Goal: Information Seeking & Learning: Check status

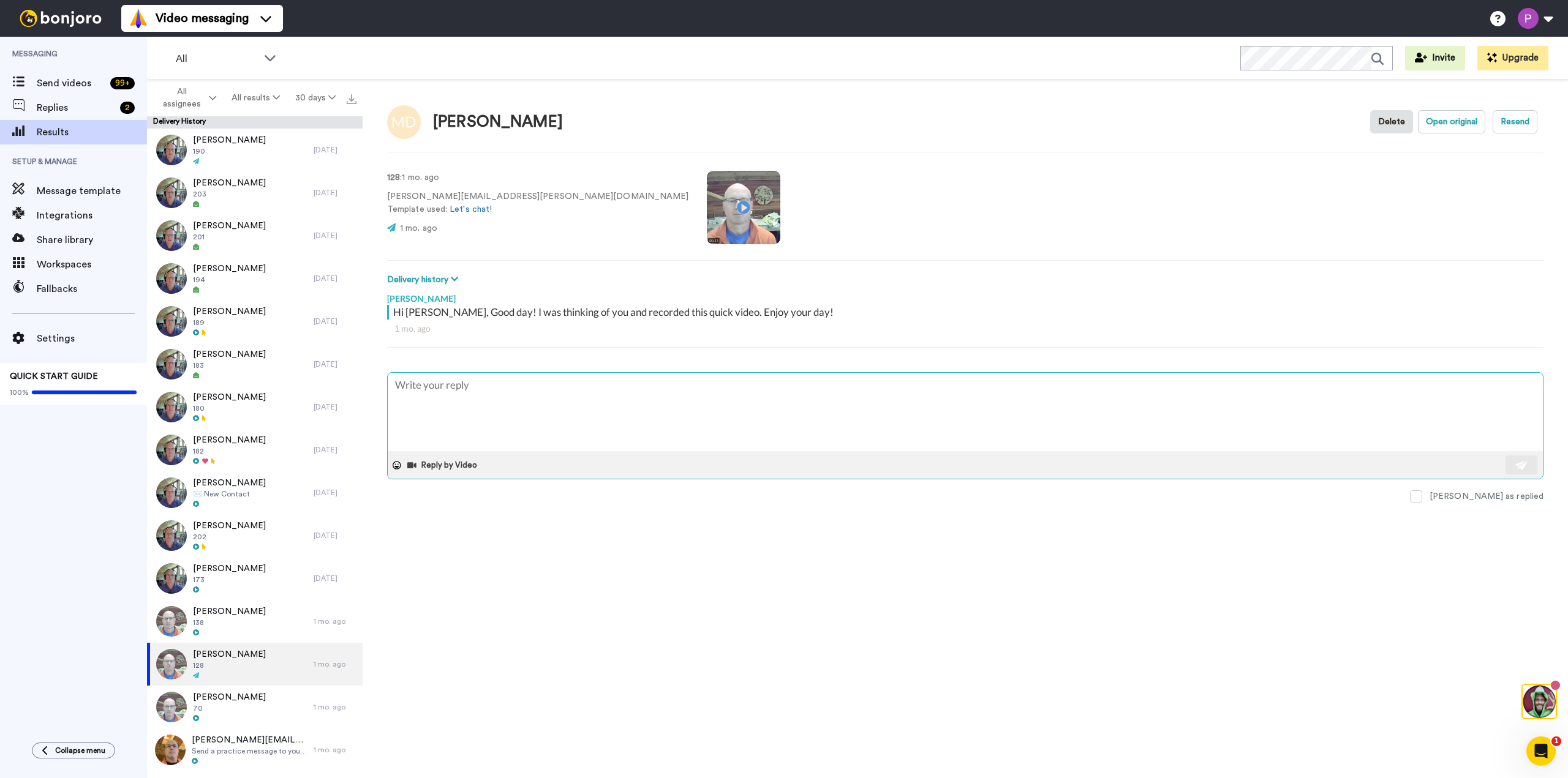
type textarea "x"
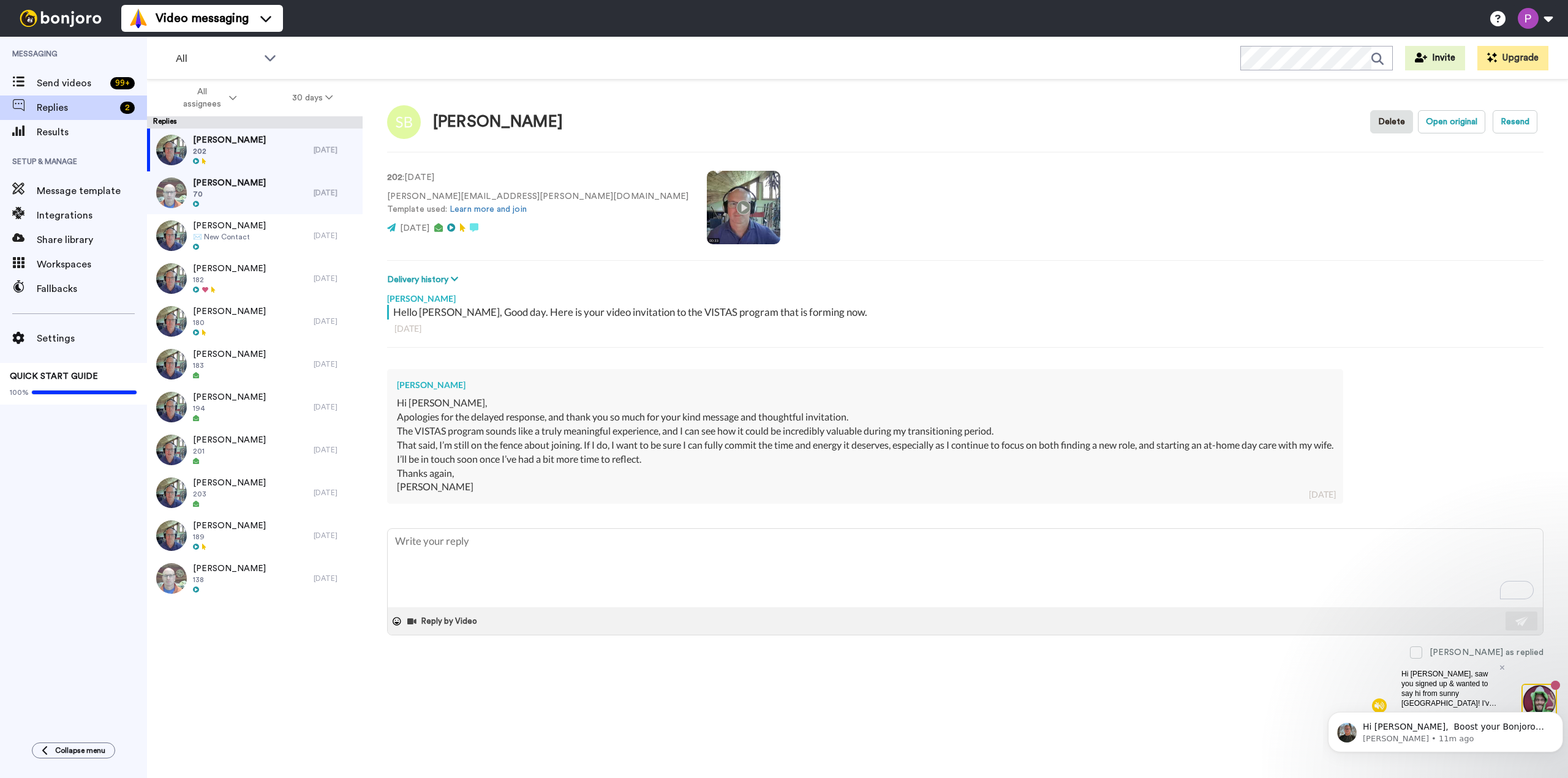
type textarea "x"
click at [61, 127] on span "Results" at bounding box center [92, 132] width 111 height 15
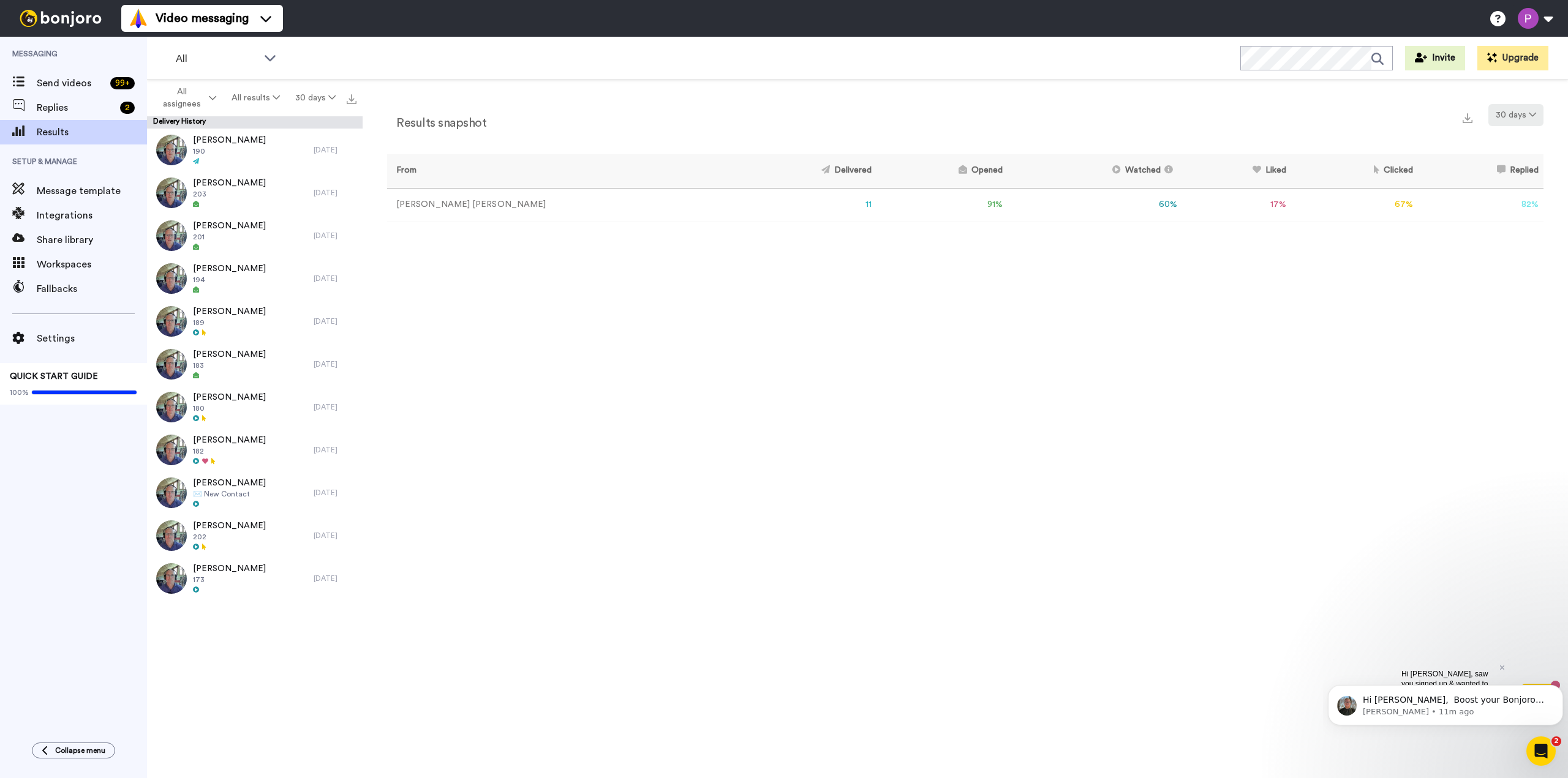
click at [1522, 115] on button "30 days" at bounding box center [1516, 115] width 55 height 22
click at [802, 350] on div "Results snapshot 30 days From Delivered Opened Watched Liked Clicked Replied Fa…" at bounding box center [965, 431] width 1206 height 704
click at [322, 96] on button "30 days" at bounding box center [315, 98] width 55 height 22
click at [258, 98] on button "All results" at bounding box center [255, 98] width 64 height 22
click at [518, 442] on div "Results snapshot 30 days From Delivered Opened Watched Liked Clicked Replied Fa…" at bounding box center [965, 431] width 1206 height 704
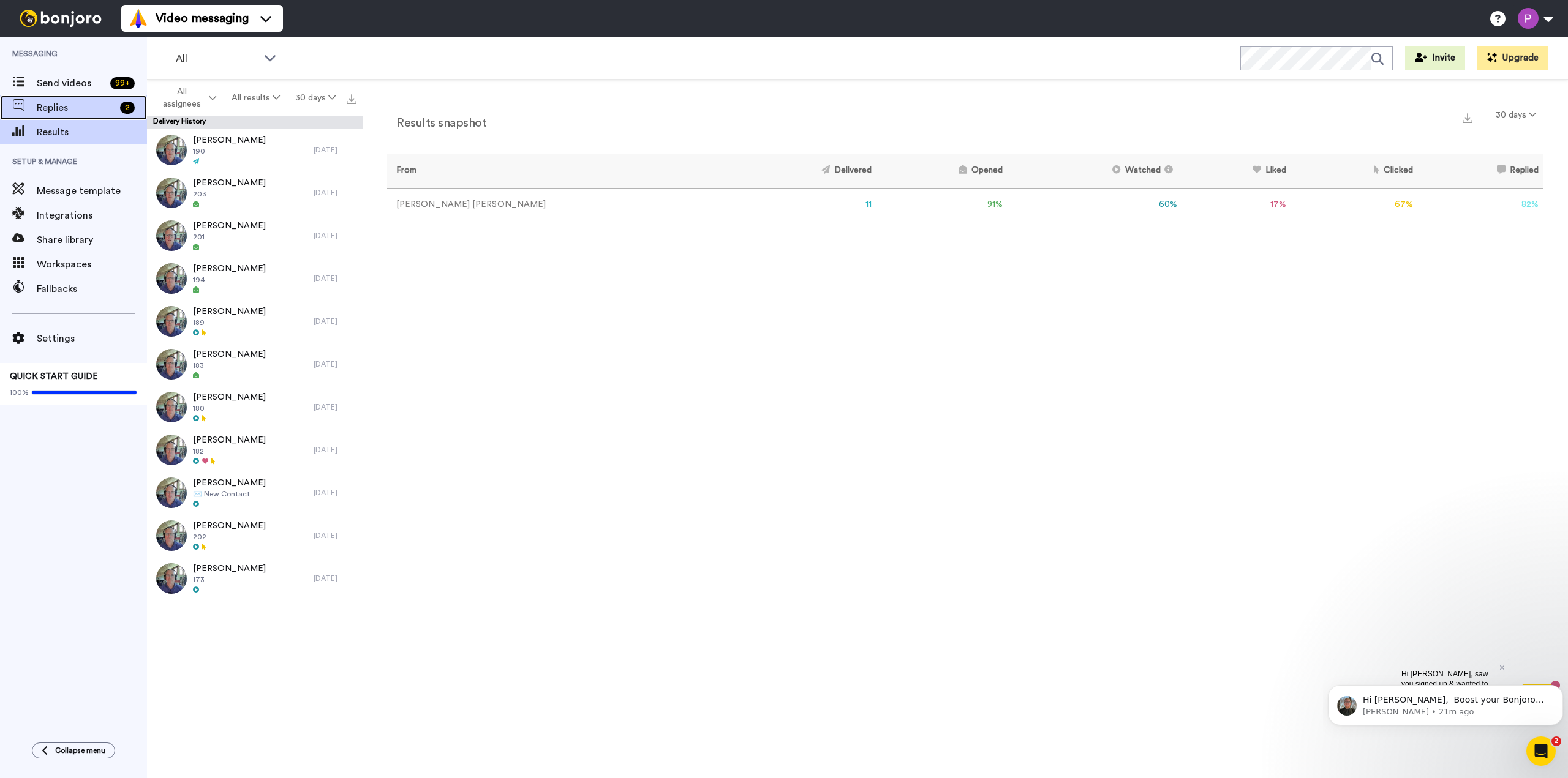
click at [52, 109] on span "Replies" at bounding box center [76, 108] width 78 height 15
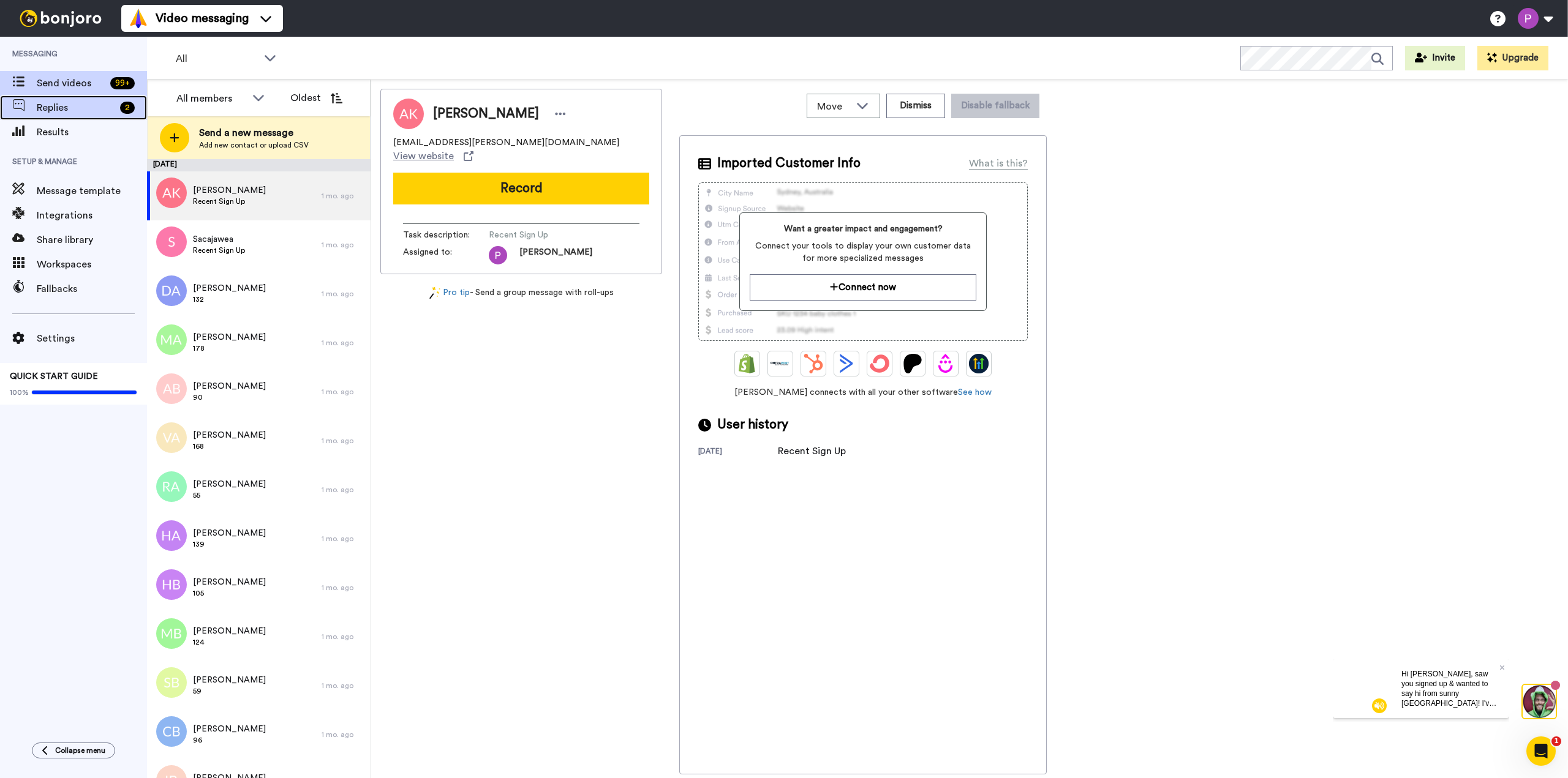
click at [53, 102] on span "Replies" at bounding box center [76, 108] width 78 height 15
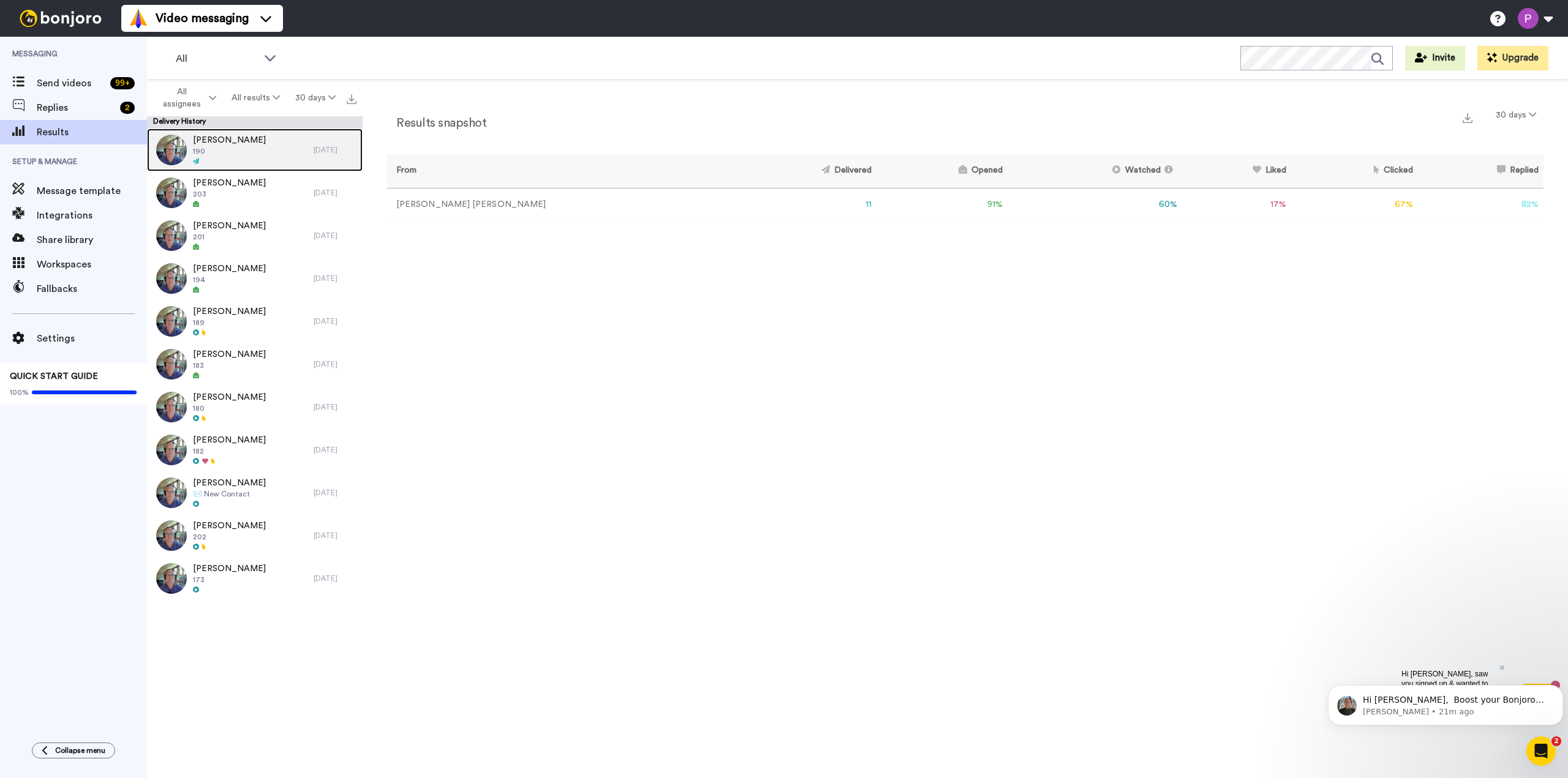
click at [240, 147] on span "190" at bounding box center [229, 151] width 73 height 10
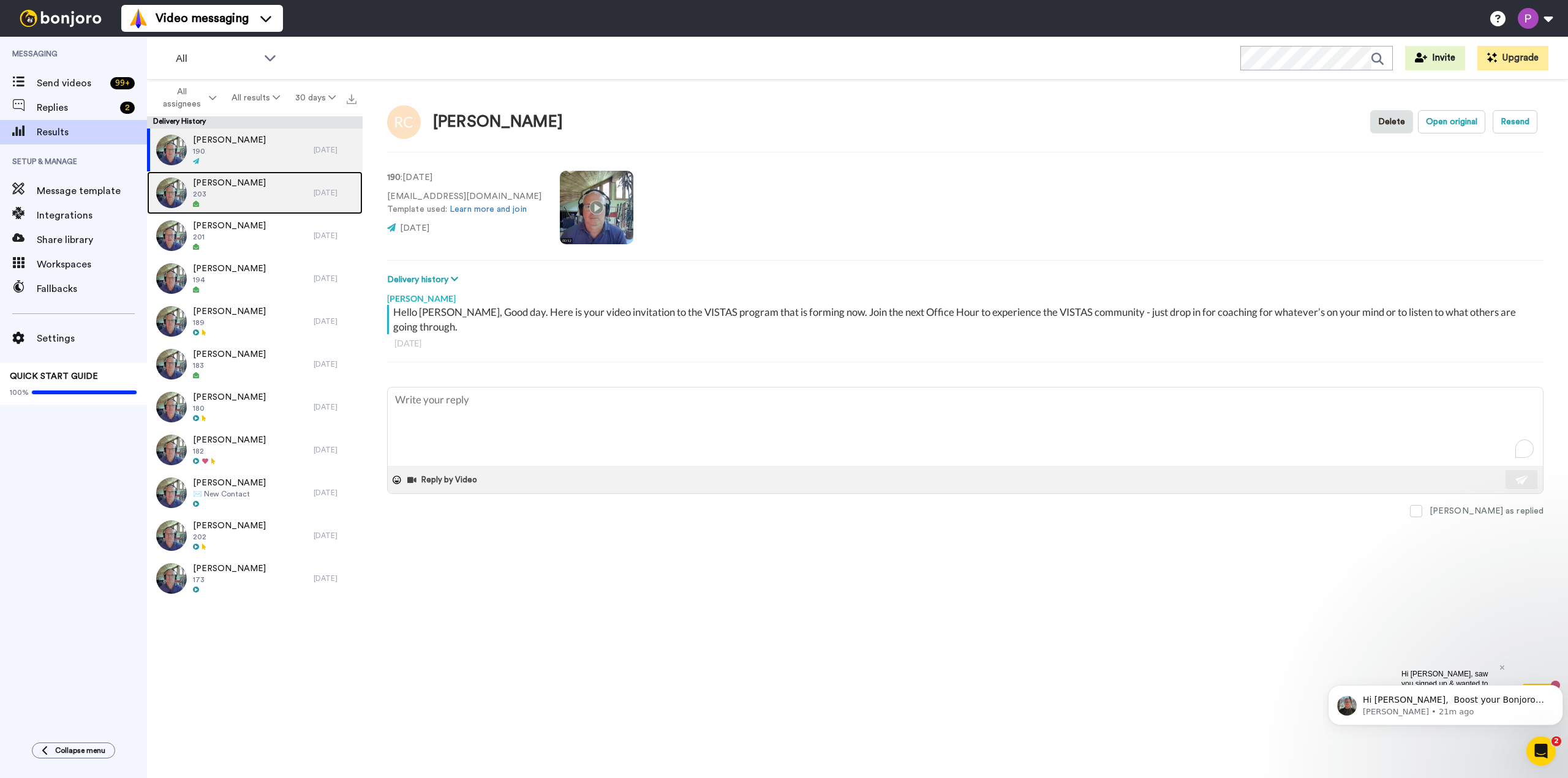
click at [238, 195] on div "[PERSON_NAME] 203" at bounding box center [230, 193] width 167 height 42
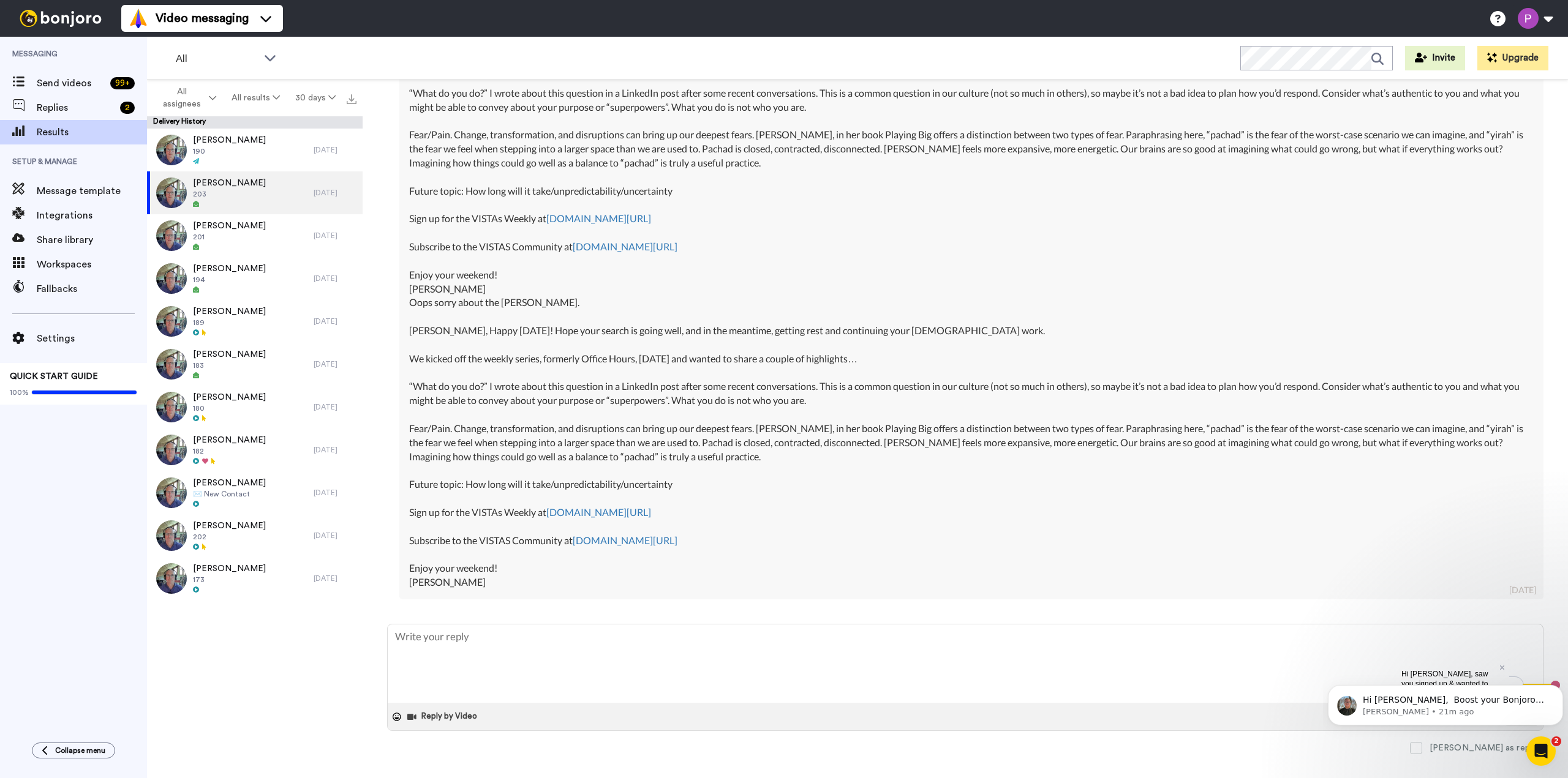
scroll to position [392, 0]
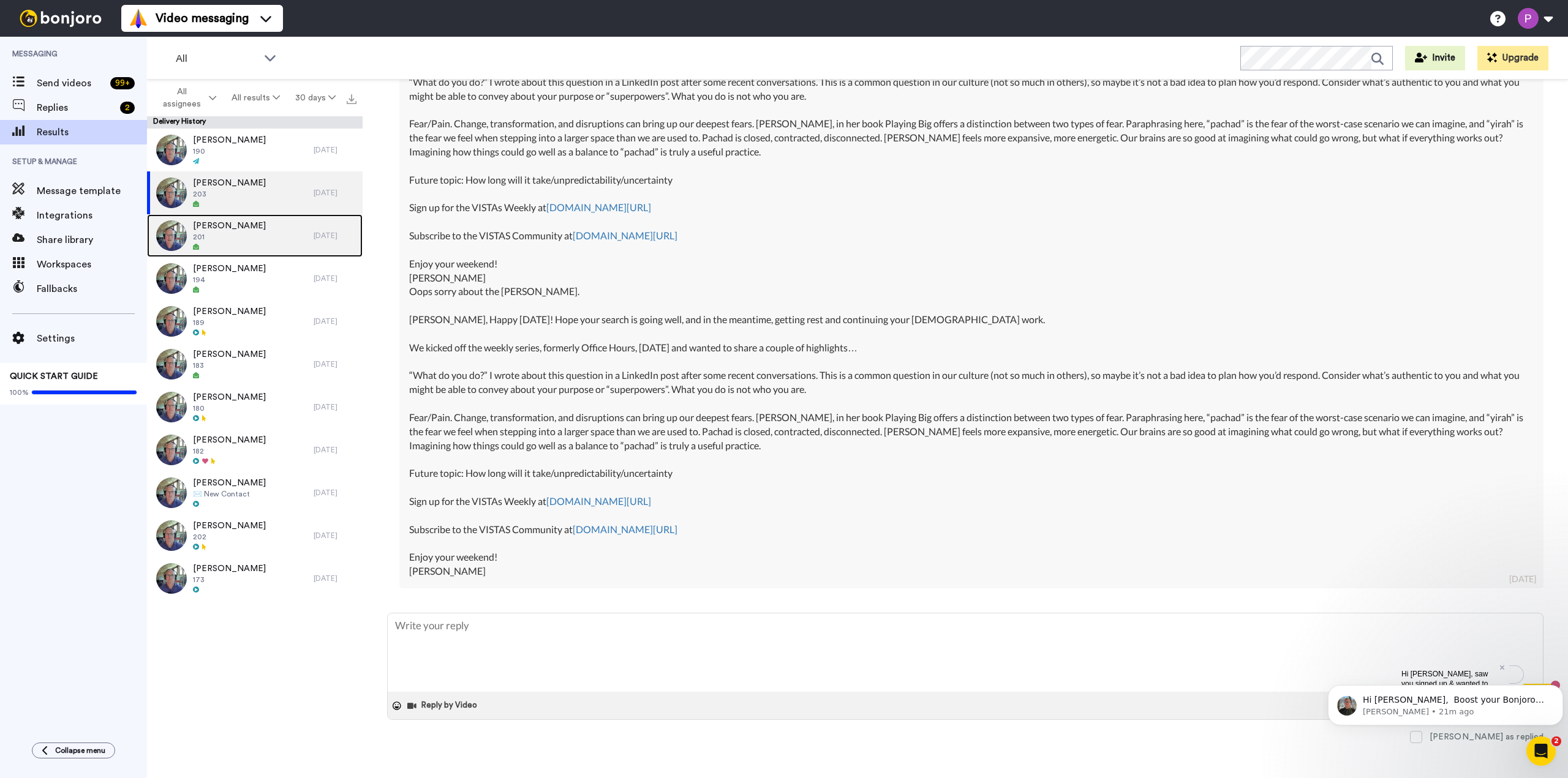
click at [234, 240] on span "201" at bounding box center [229, 237] width 73 height 10
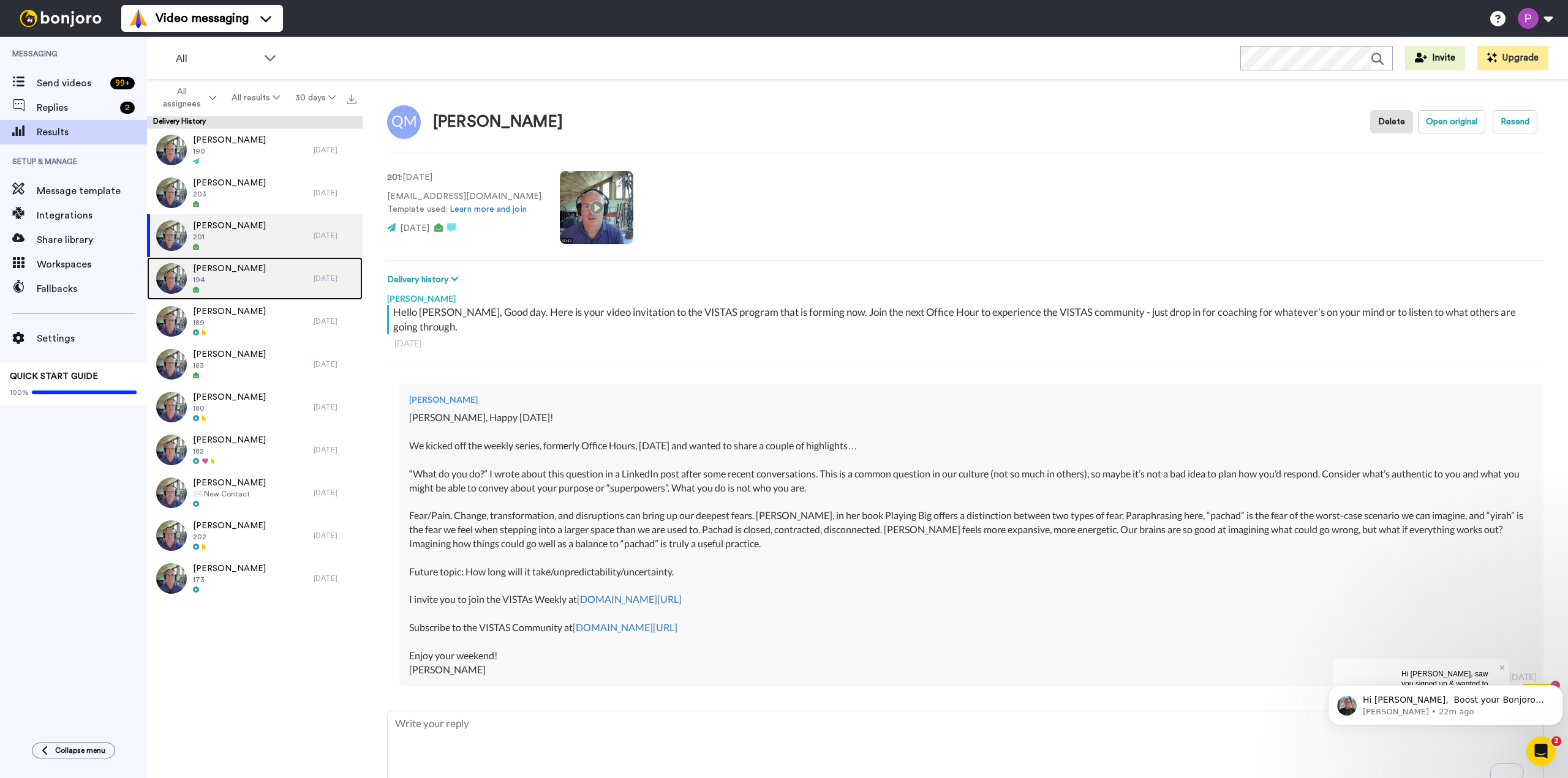
click at [235, 277] on span "194" at bounding box center [229, 279] width 73 height 10
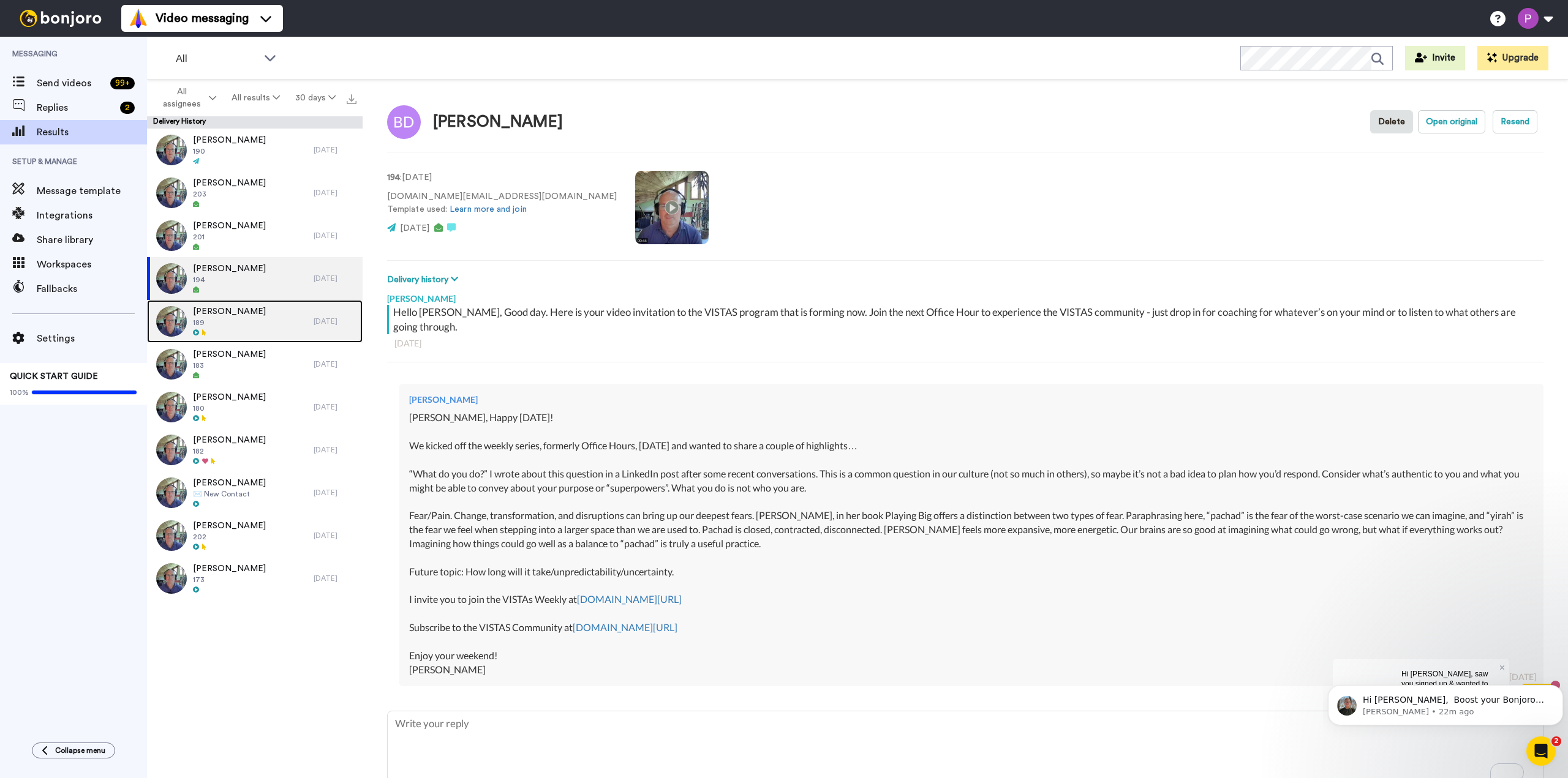
click at [208, 315] on span "[PERSON_NAME]" at bounding box center [229, 311] width 73 height 12
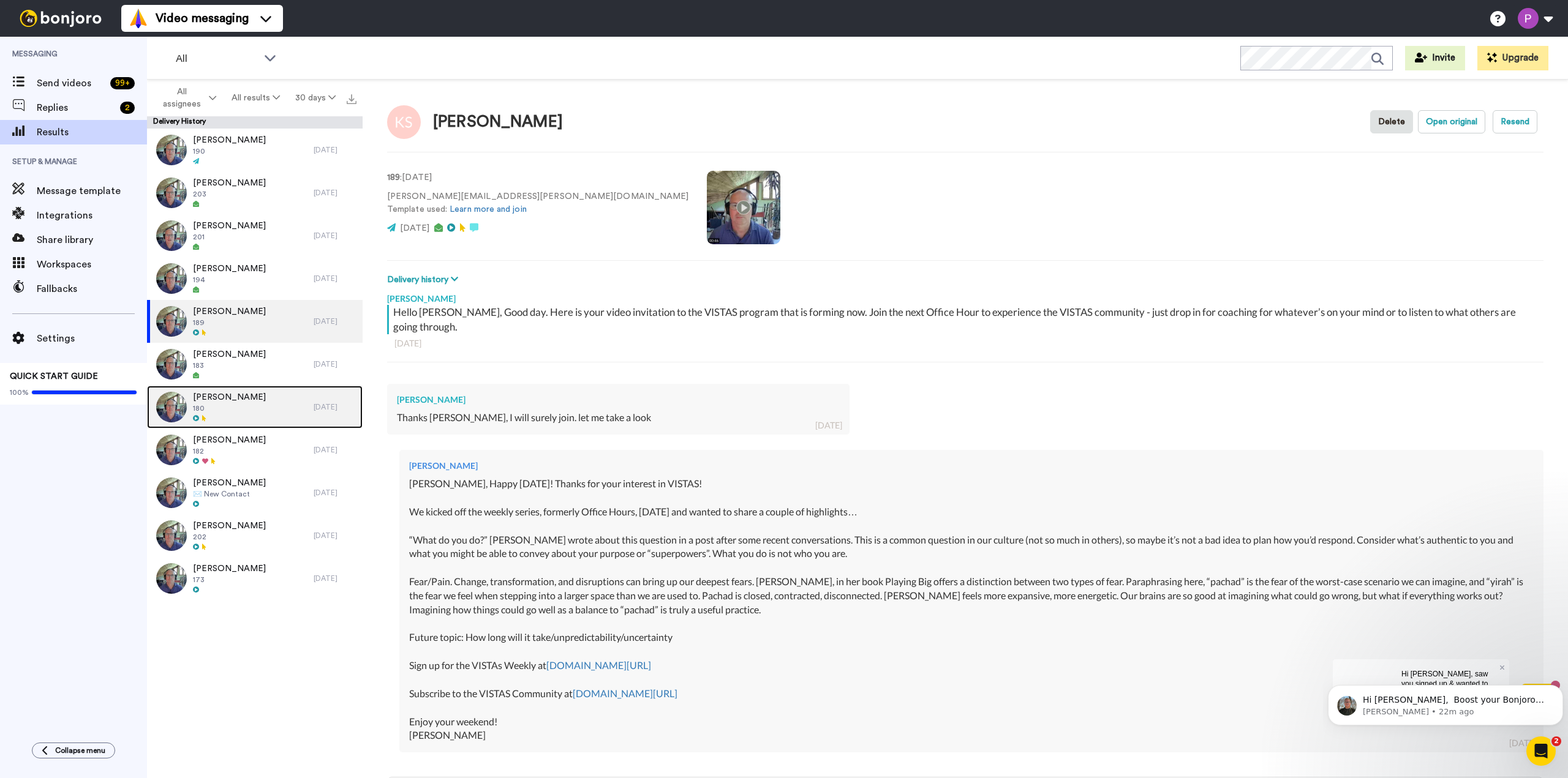
click at [224, 411] on span "180" at bounding box center [229, 408] width 73 height 10
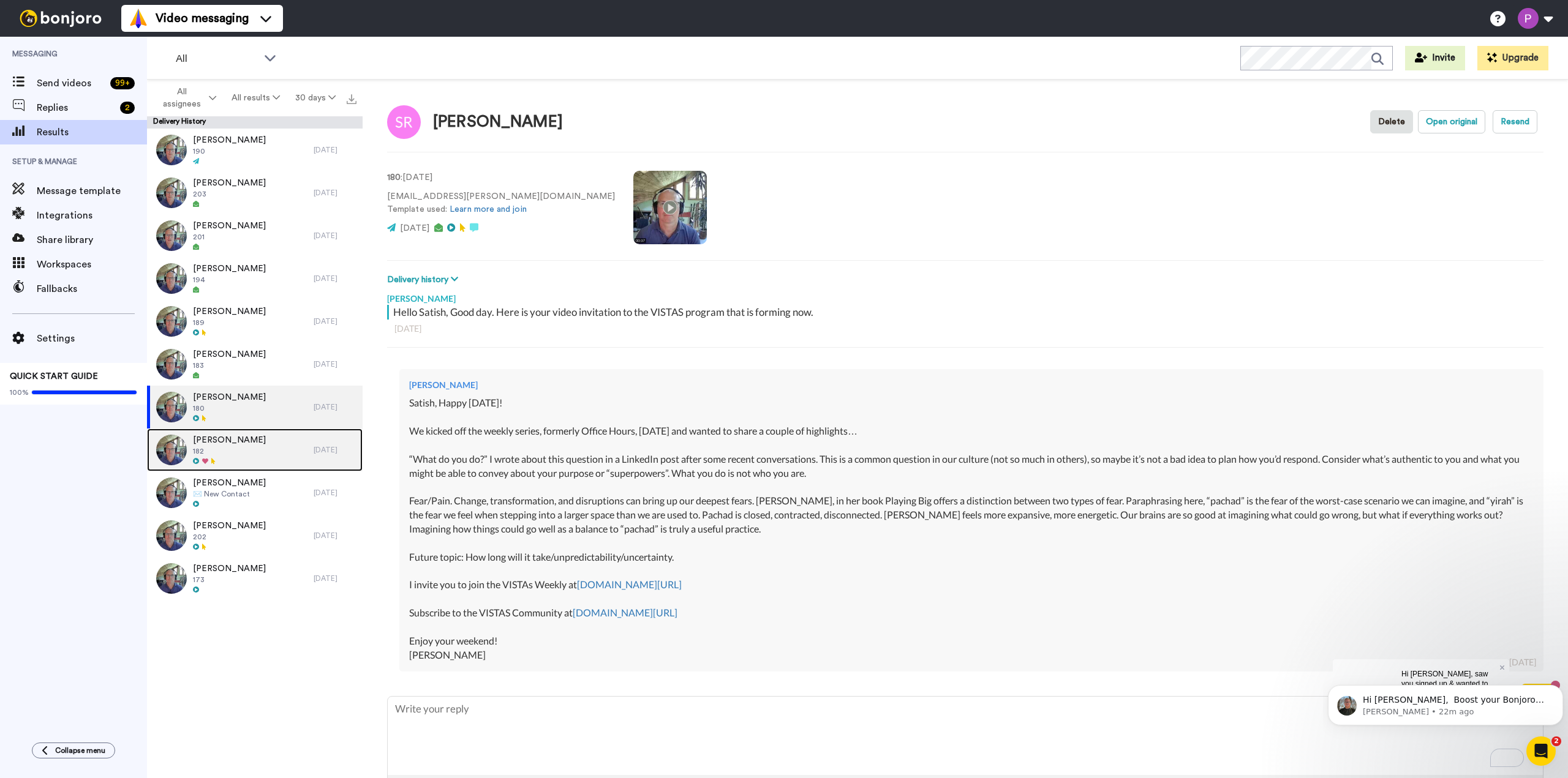
click at [245, 442] on span "[PERSON_NAME]" at bounding box center [229, 440] width 73 height 12
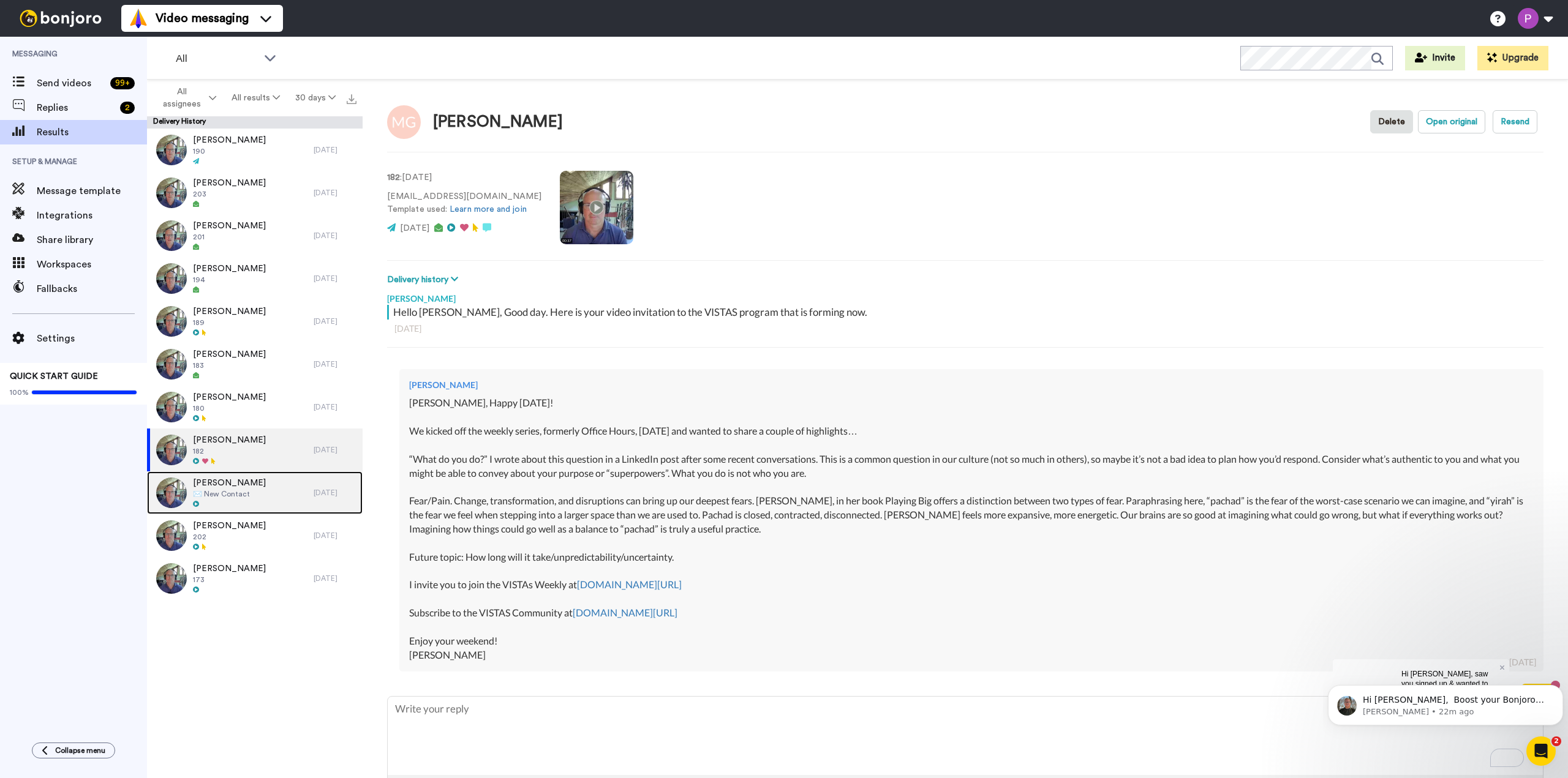
click at [245, 489] on span "✉️ New Contact" at bounding box center [229, 494] width 73 height 10
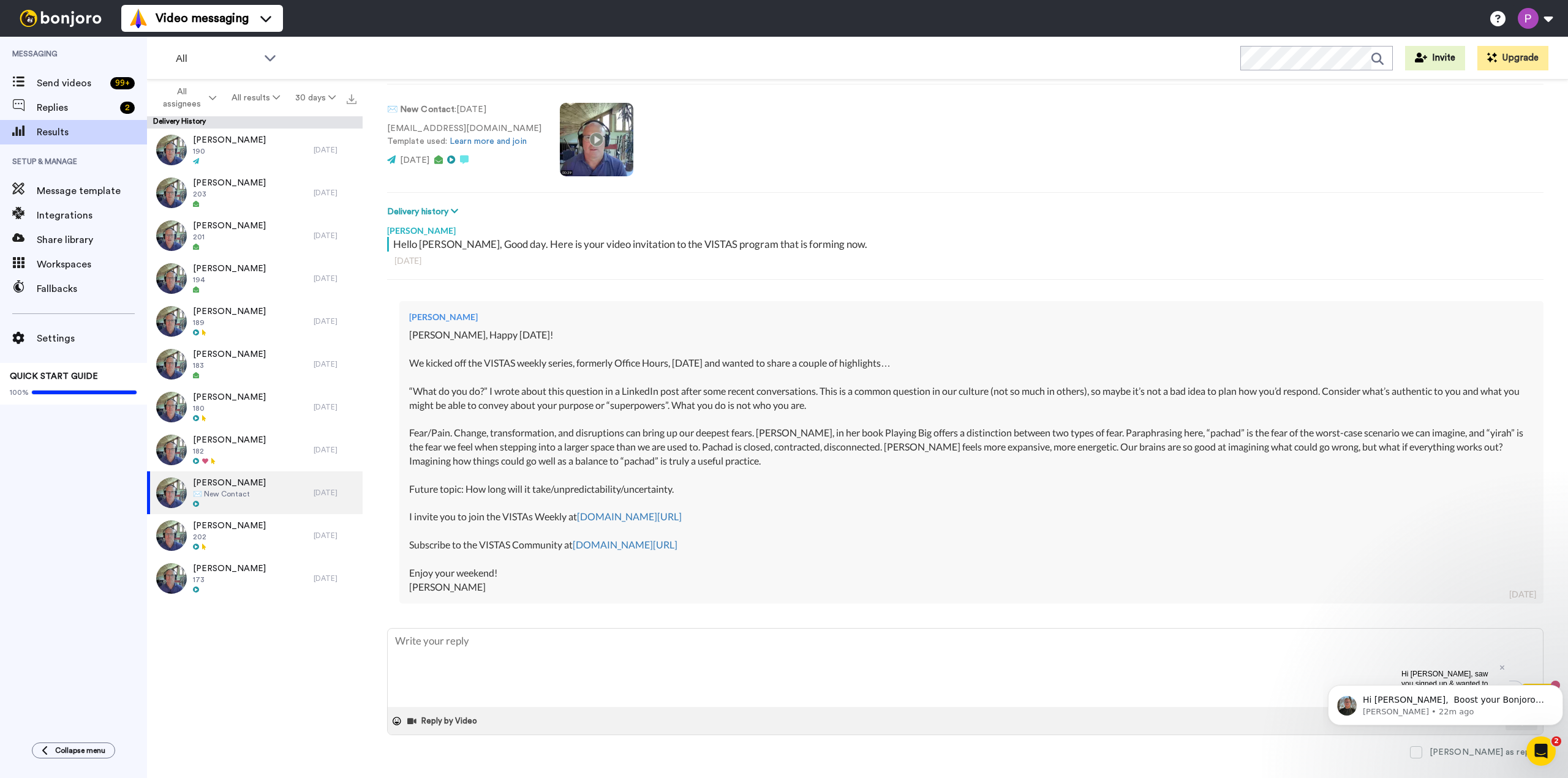
scroll to position [83, 0]
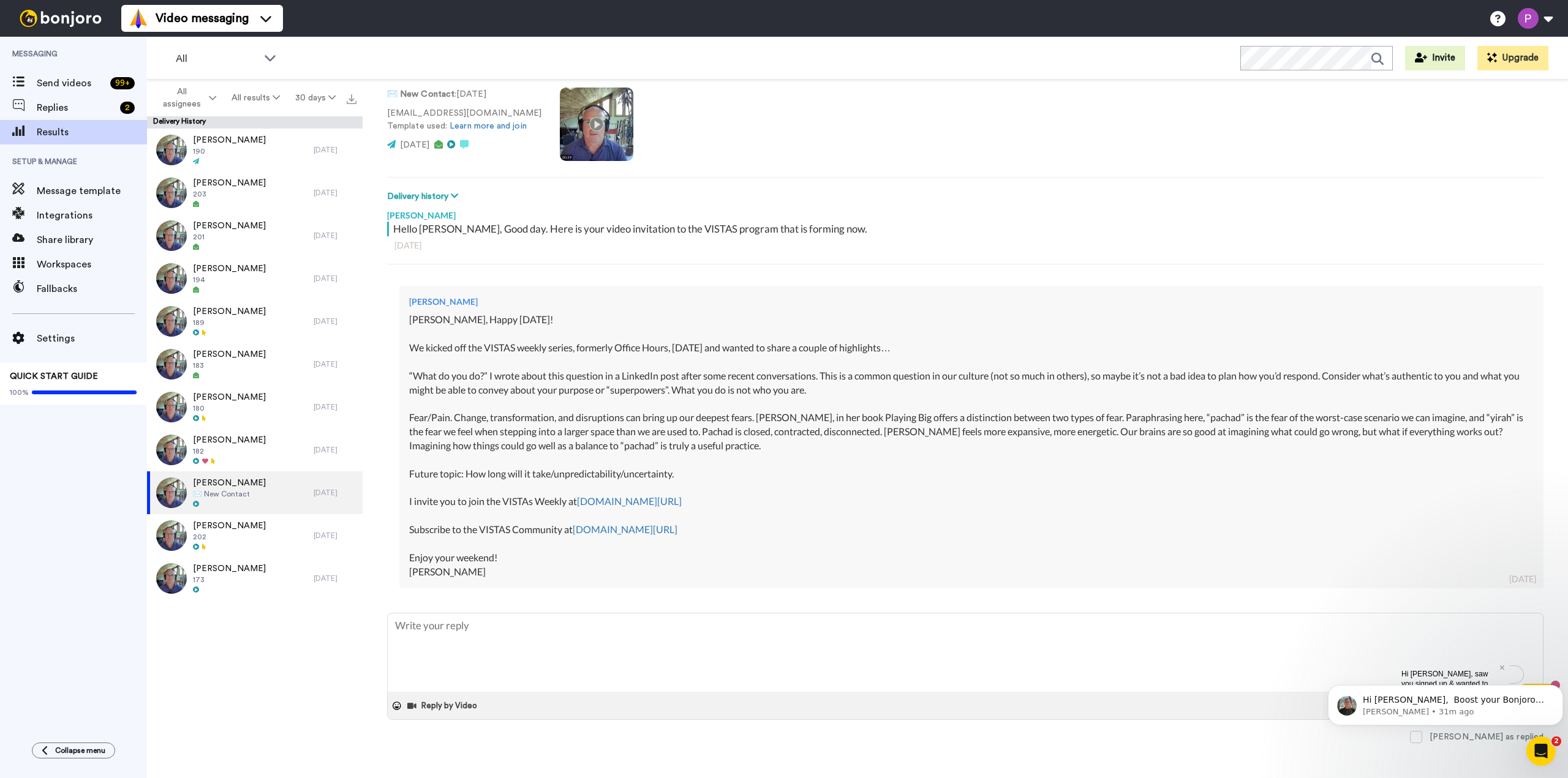
type textarea "x"
